Goal: Information Seeking & Learning: Learn about a topic

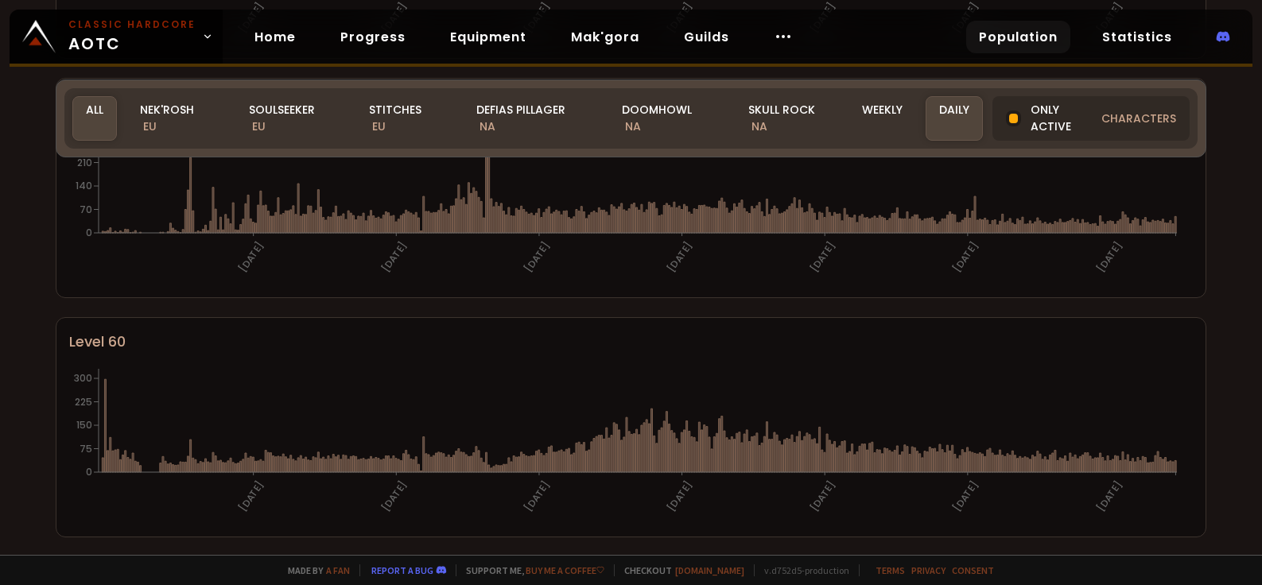
scroll to position [320, 0]
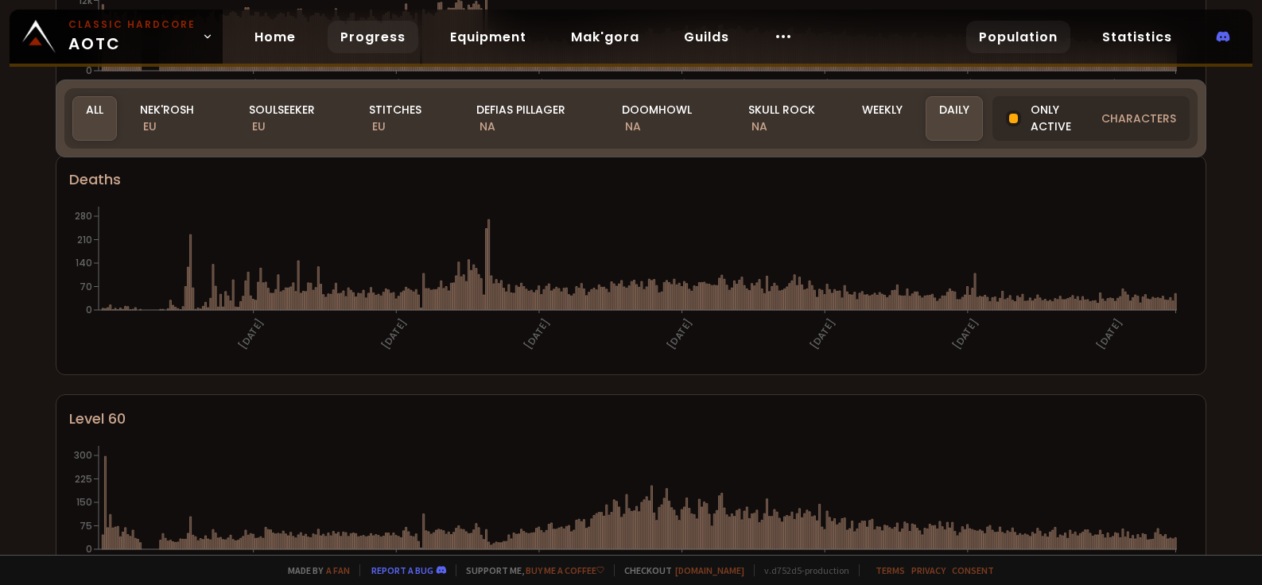
drag, startPoint x: 1208, startPoint y: 406, endPoint x: 369, endPoint y: 52, distance: 910.3
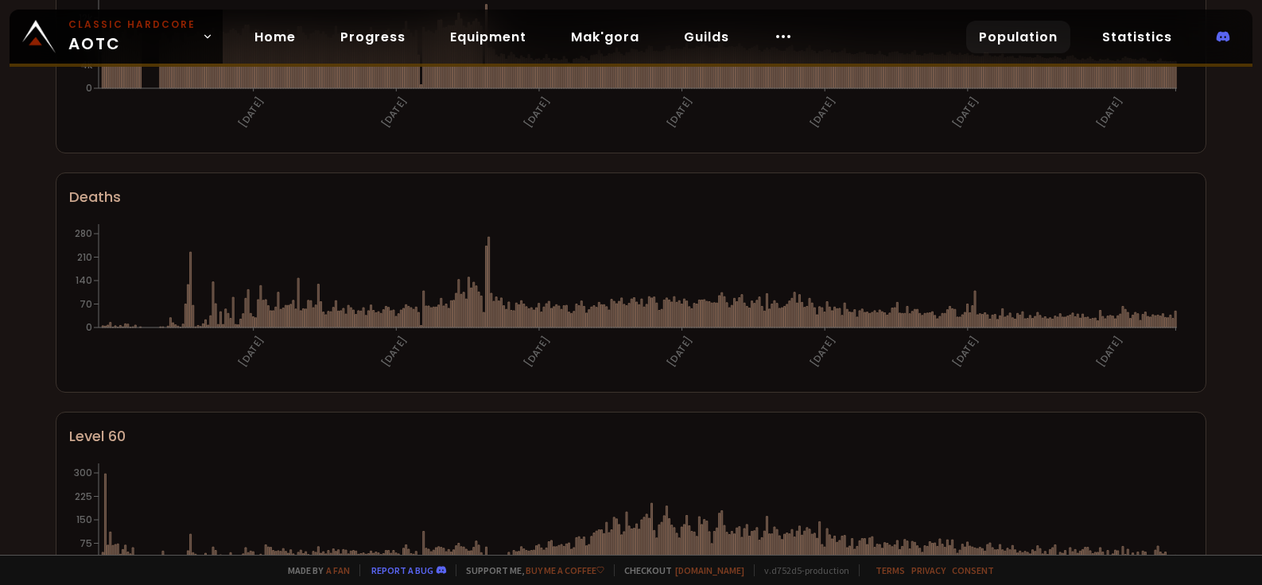
scroll to position [0, 0]
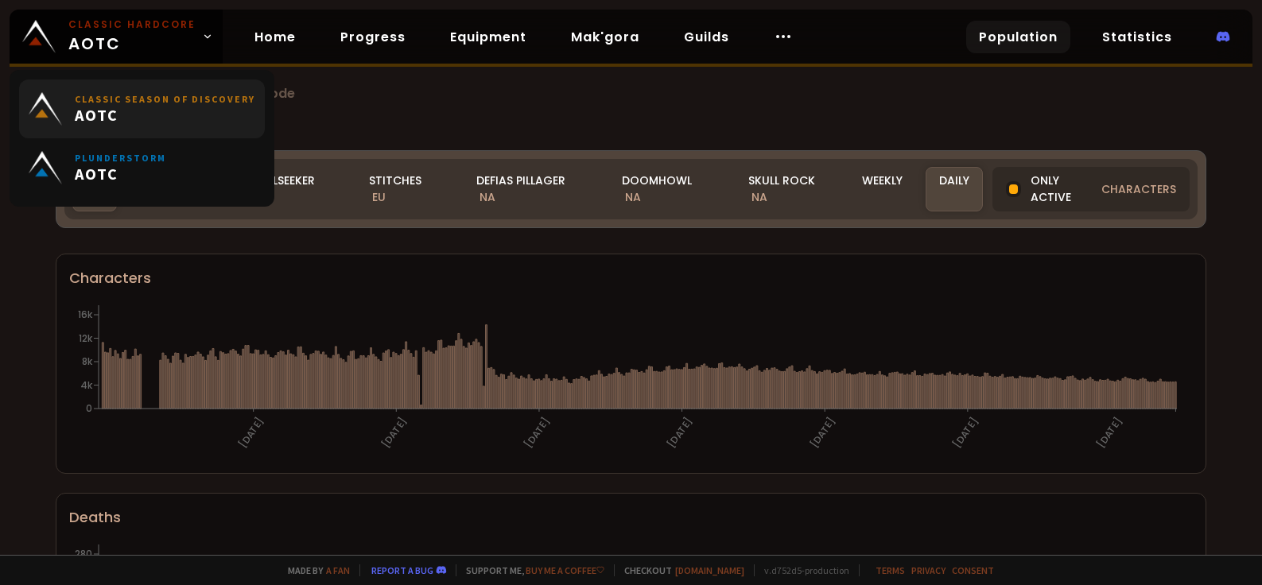
click at [150, 118] on span "AOTC" at bounding box center [165, 115] width 180 height 20
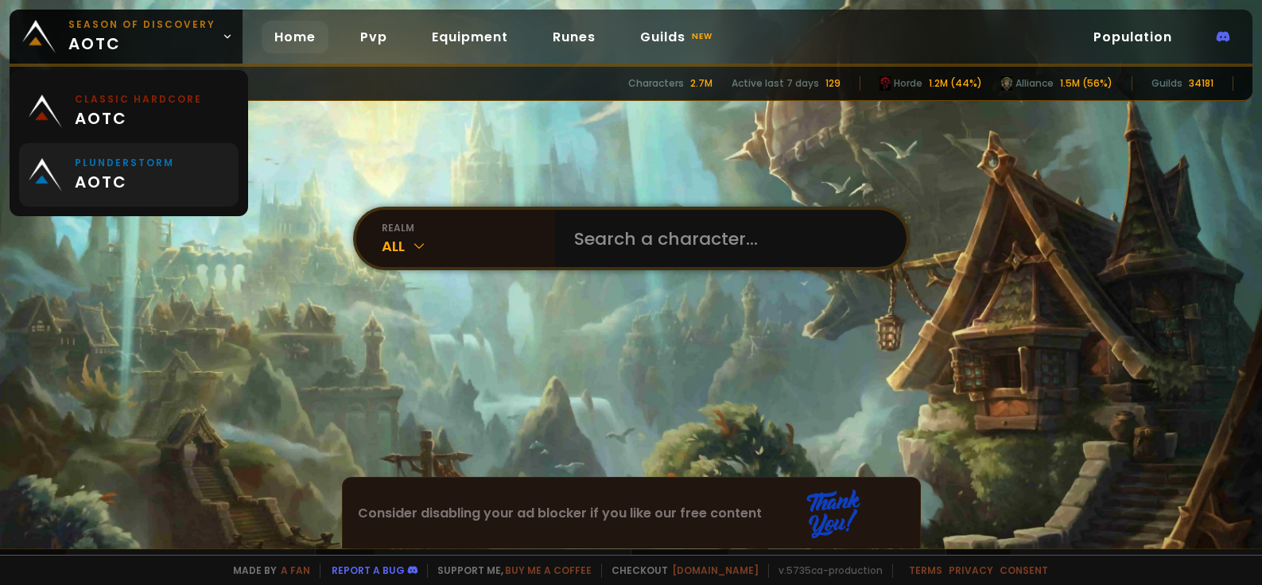
click at [135, 184] on span "aotc" at bounding box center [124, 182] width 99 height 24
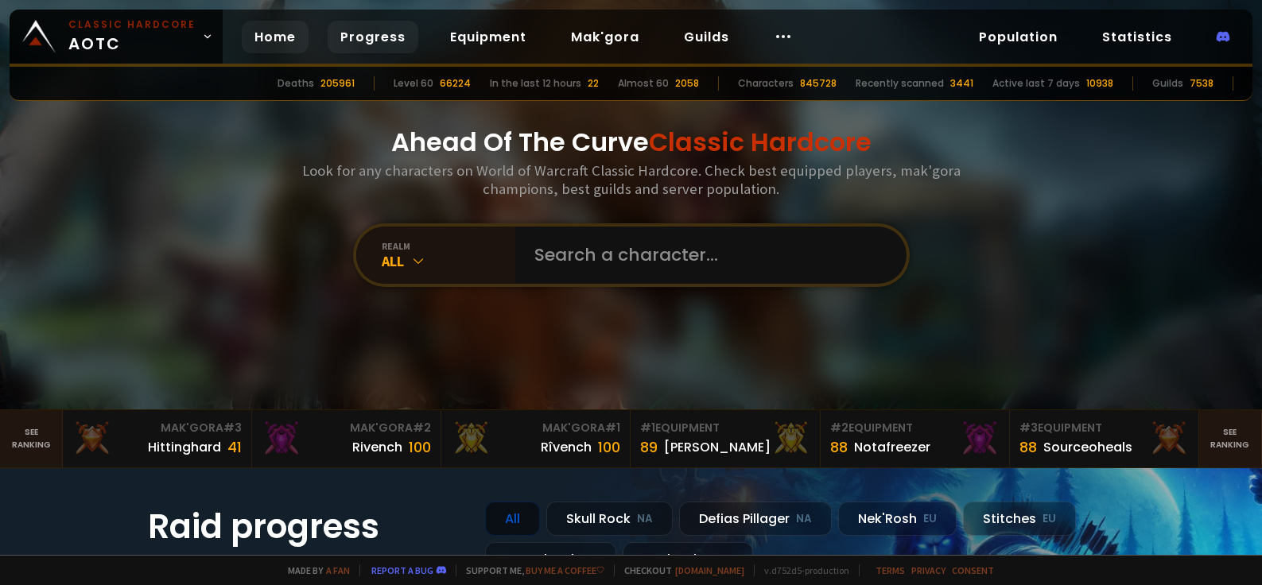
click at [355, 39] on link "Progress" at bounding box center [373, 37] width 91 height 33
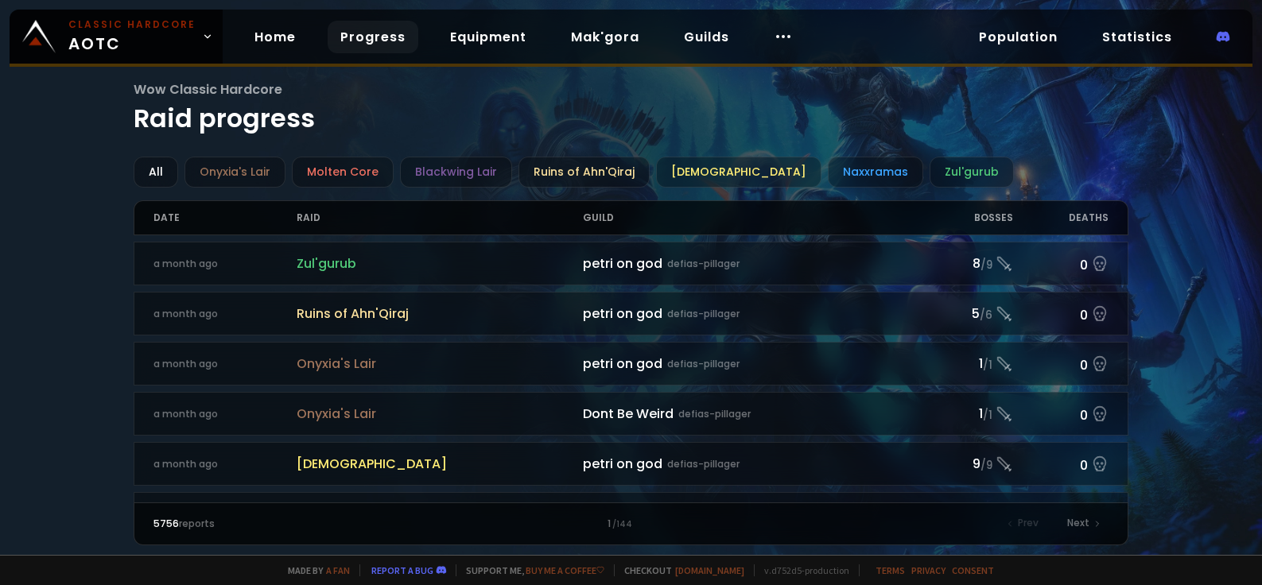
click at [78, 278] on div "Wow Classic Hardcore Raid progress All Onyxia's Lair Molten Core Blackwing Lair…" at bounding box center [631, 277] width 1262 height 555
click at [452, 39] on link "Equipment" at bounding box center [488, 37] width 102 height 33
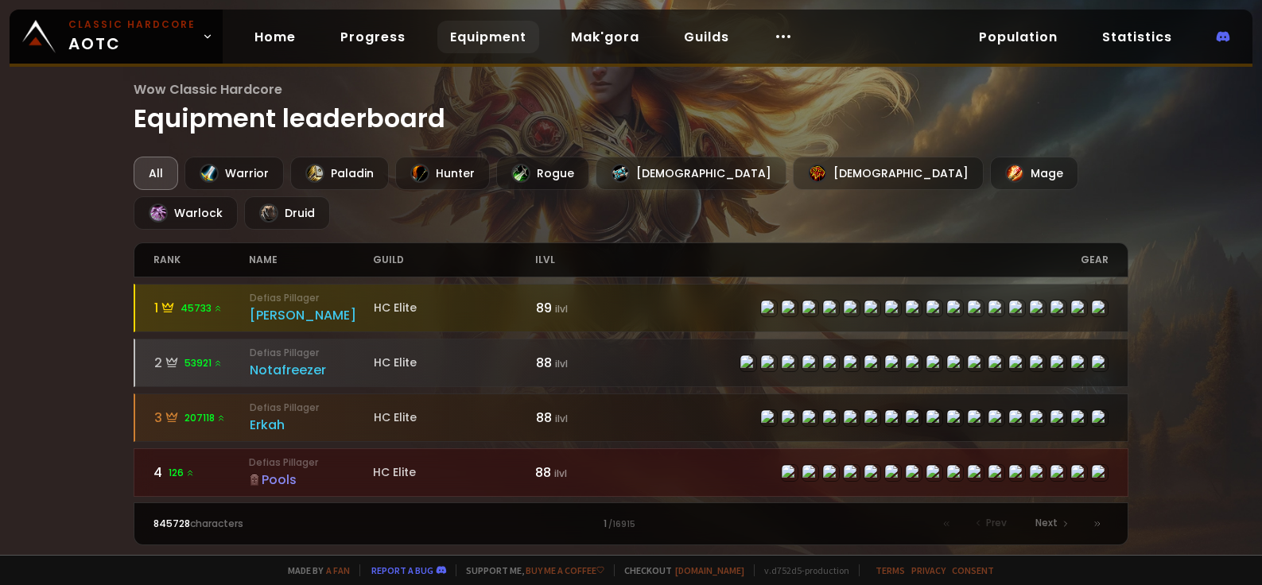
click at [92, 242] on div "Wow Classic Hardcore Equipment leaderboard All Warrior Paladin Hunter Rogue Pri…" at bounding box center [631, 277] width 1262 height 555
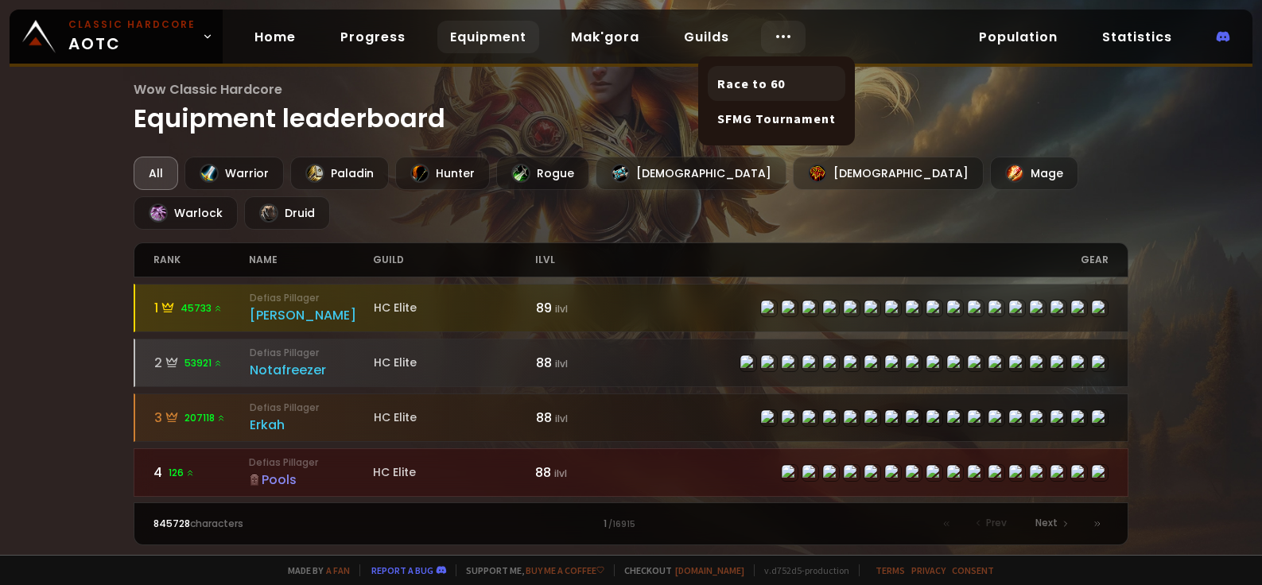
click at [762, 84] on link "Race to 60" at bounding box center [777, 83] width 138 height 35
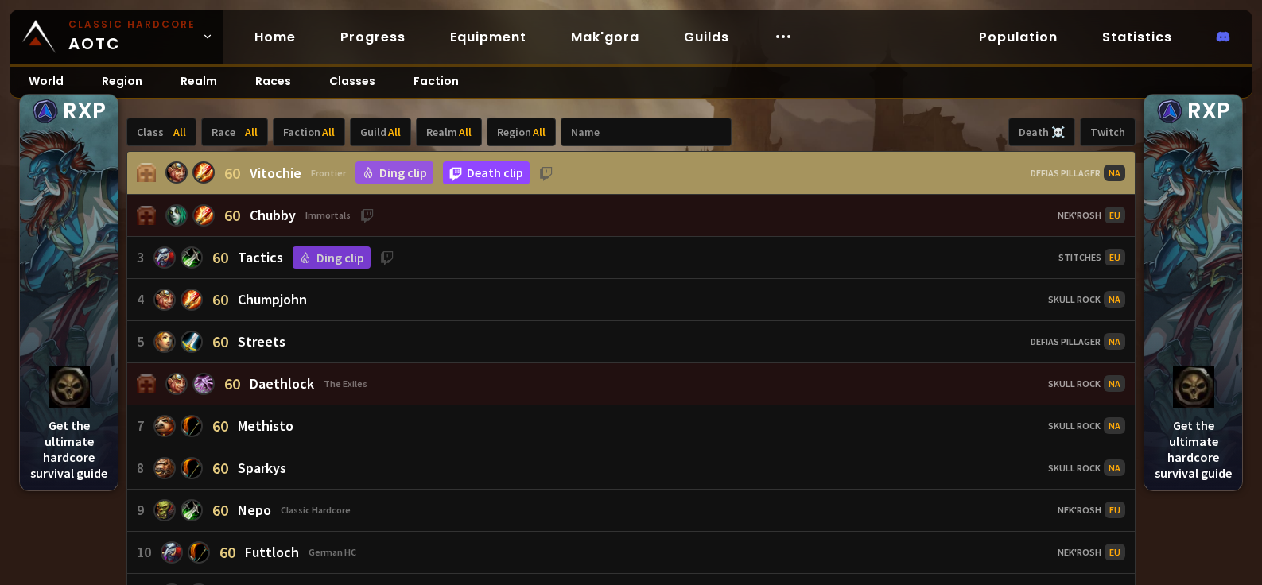
click at [476, 176] on link "Death clip" at bounding box center [486, 172] width 87 height 23
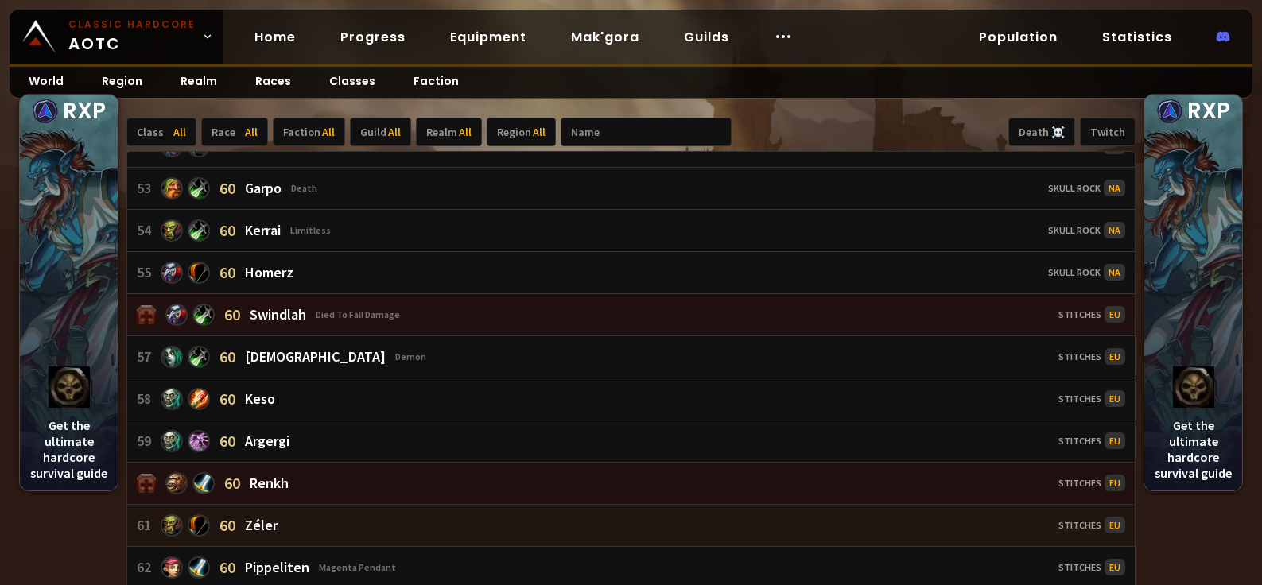
scroll to position [2147, 0]
